Goal: Task Accomplishment & Management: Use online tool/utility

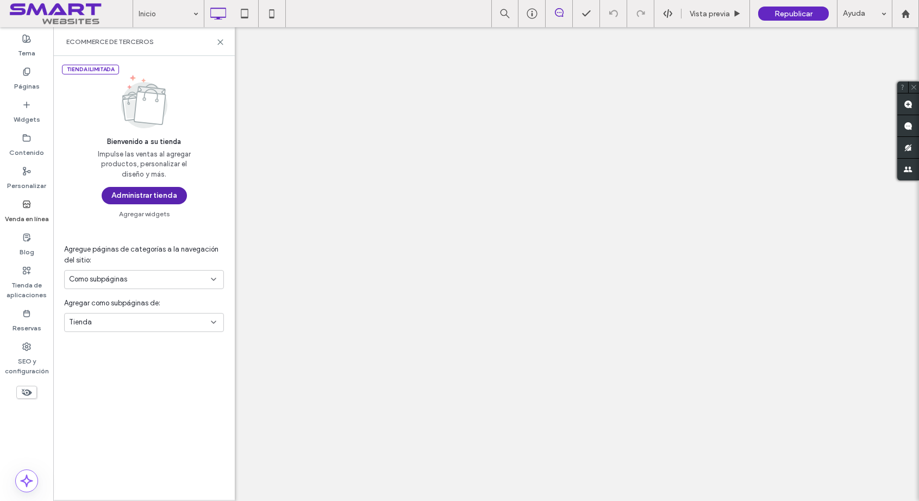
click at [146, 192] on button "Administrar tienda" at bounding box center [144, 195] width 85 height 17
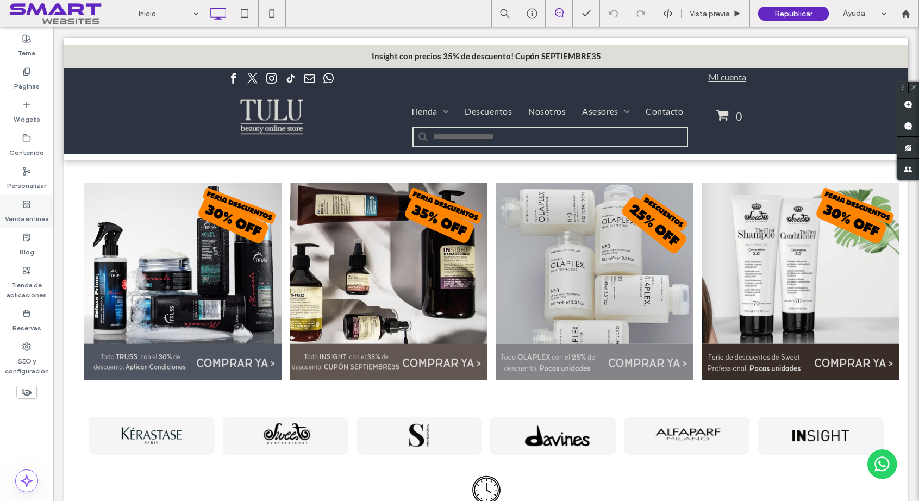
click at [26, 213] on label "Venda en línea" at bounding box center [27, 216] width 44 height 15
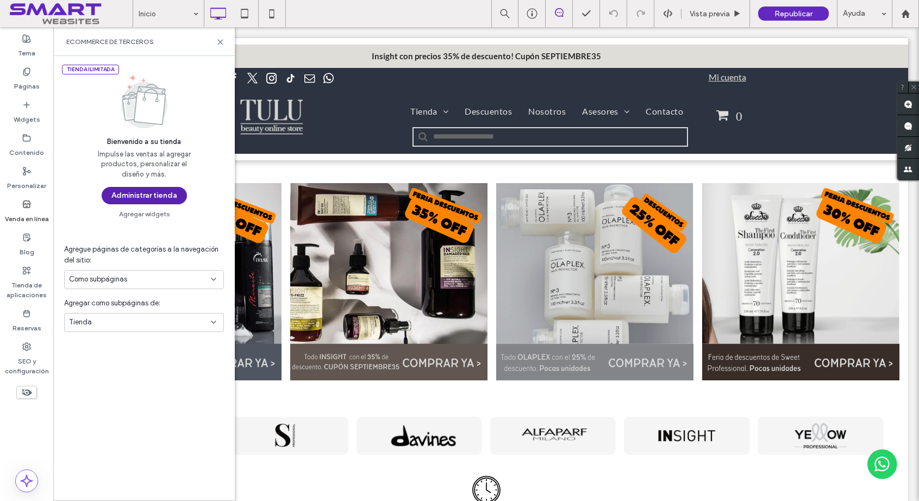
click at [147, 198] on button "Administrar tienda" at bounding box center [144, 195] width 85 height 17
